Goal: Information Seeking & Learning: Learn about a topic

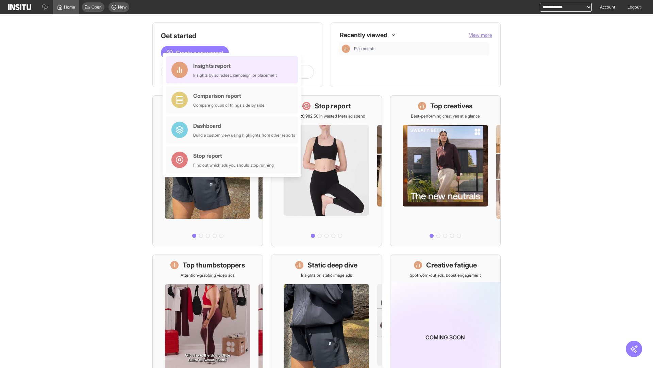
click at [234, 70] on div "Insights report Insights by ad, adset, campaign, or placement" at bounding box center [235, 70] width 84 height 16
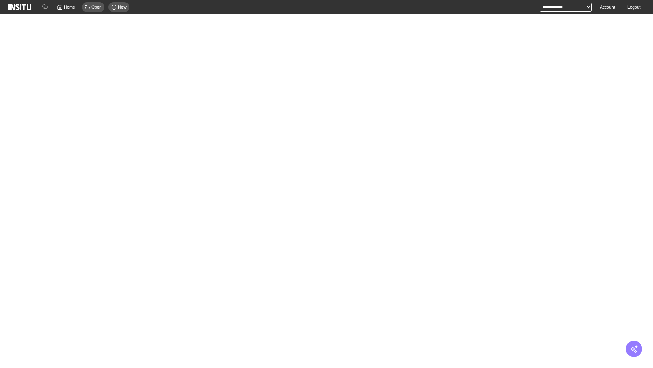
select select "**"
